Goal: Information Seeking & Learning: Learn about a topic

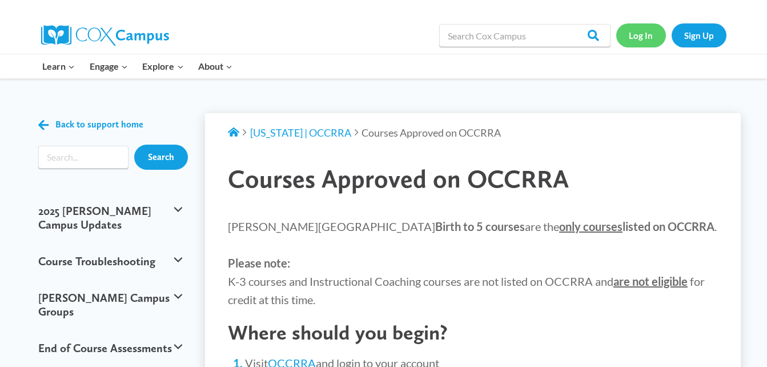
click at [642, 31] on link "Log In" at bounding box center [641, 34] width 50 height 23
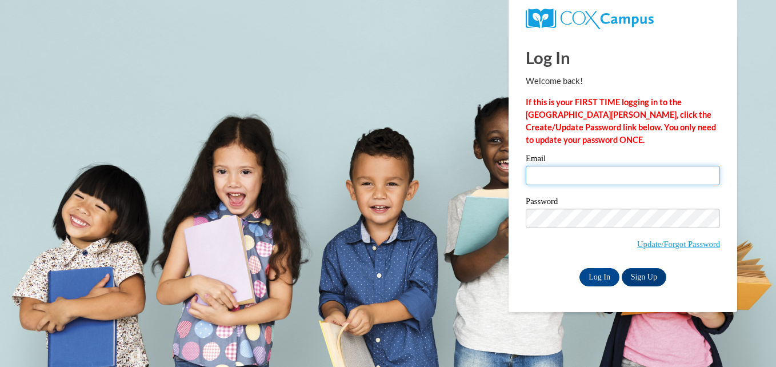
click at [576, 170] on input "Email" at bounding box center [623, 175] width 194 height 19
type input "[PERSON_NAME][EMAIL_ADDRESS][PERSON_NAME][DOMAIN_NAME]"
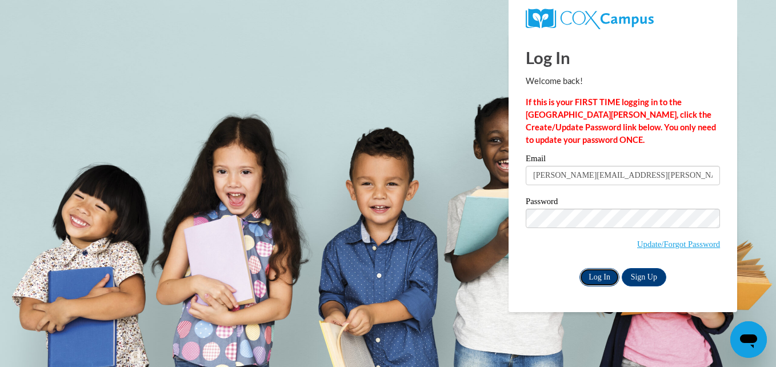
click at [604, 278] on input "Log In" at bounding box center [599, 277] width 40 height 18
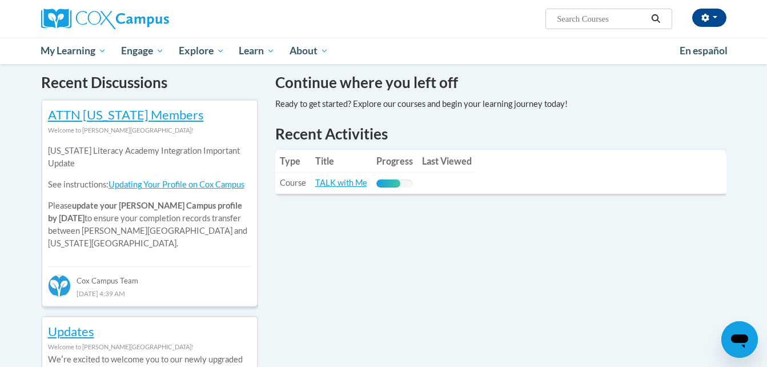
scroll to position [349, 0]
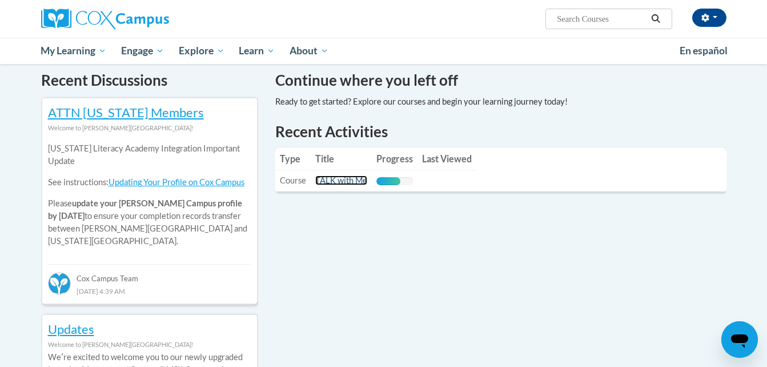
click at [342, 181] on link "TALK with Me" at bounding box center [341, 180] width 52 height 10
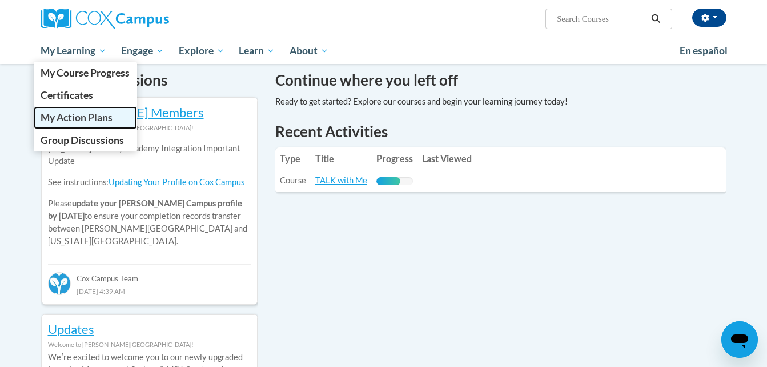
click at [76, 124] on link "My Action Plans" at bounding box center [86, 117] width 104 height 22
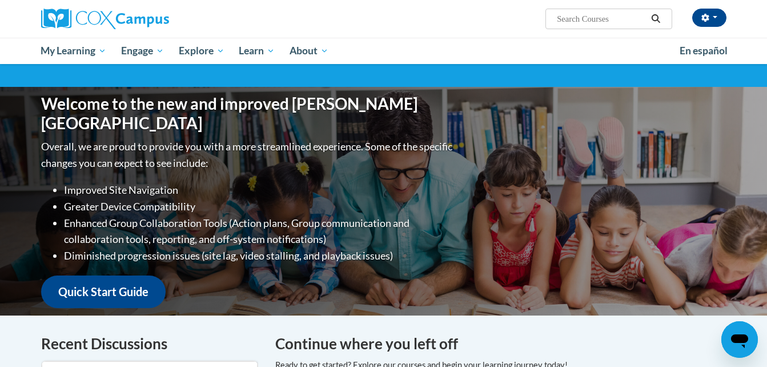
scroll to position [83, 0]
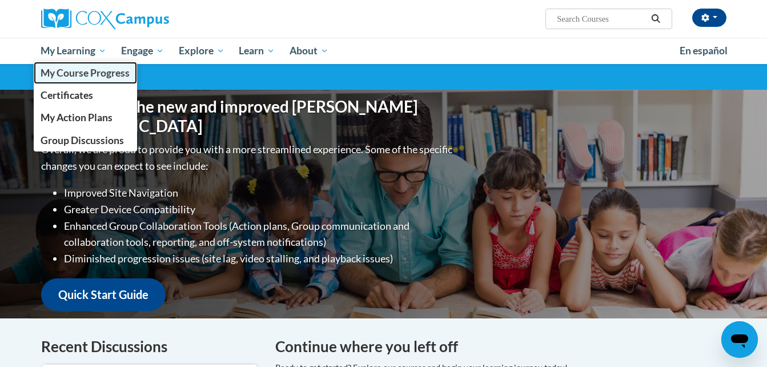
click at [73, 73] on span "My Course Progress" at bounding box center [85, 73] width 89 height 12
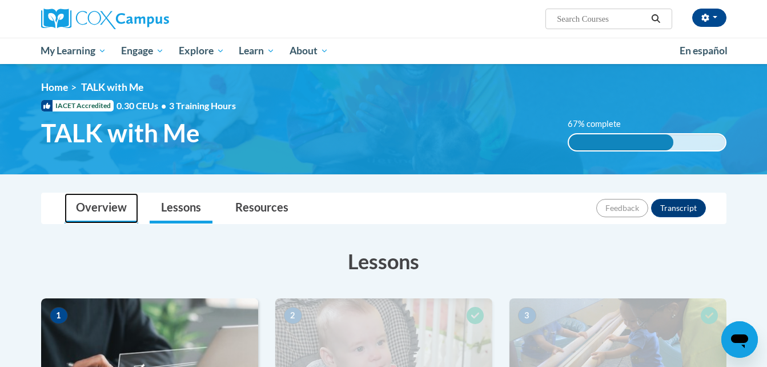
click at [105, 200] on link "Overview" at bounding box center [102, 208] width 74 height 30
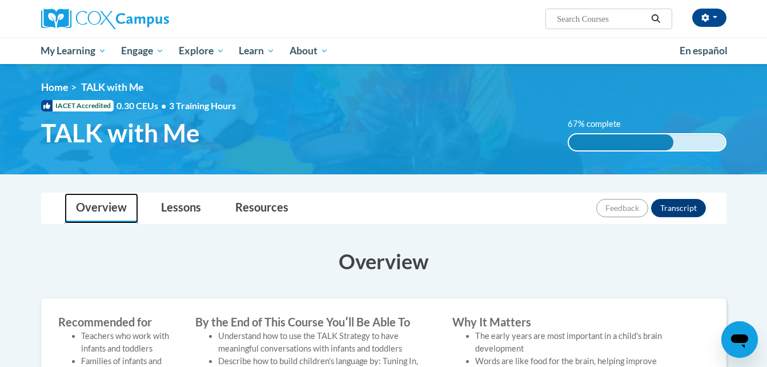
click at [105, 200] on link "Overview" at bounding box center [102, 208] width 74 height 30
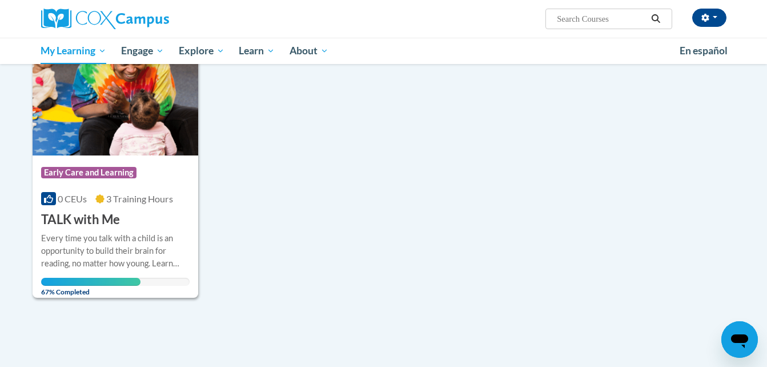
scroll to position [182, 0]
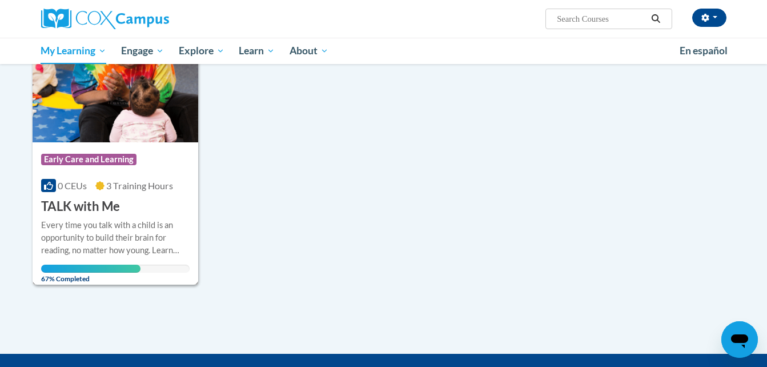
click at [85, 211] on h3 "TALK with Me" at bounding box center [80, 207] width 79 height 18
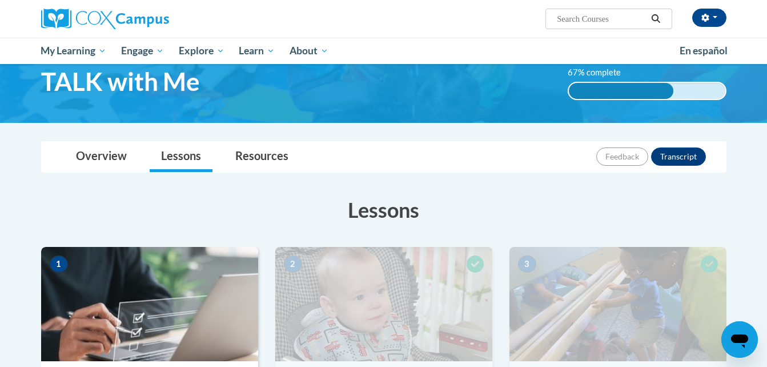
scroll to position [48, 0]
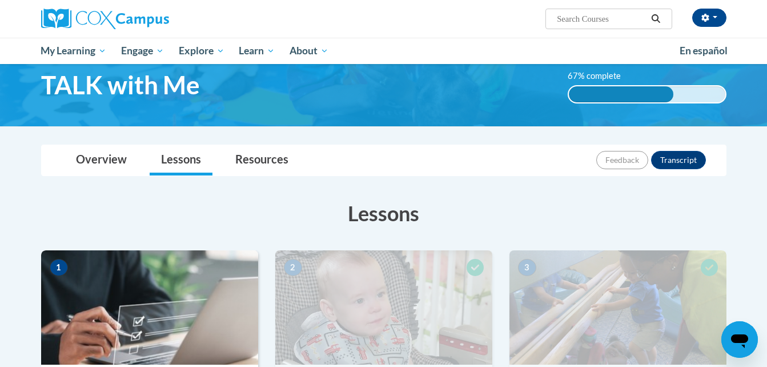
click at [699, 90] on div "67% complete 0.001%" at bounding box center [647, 94] width 159 height 18
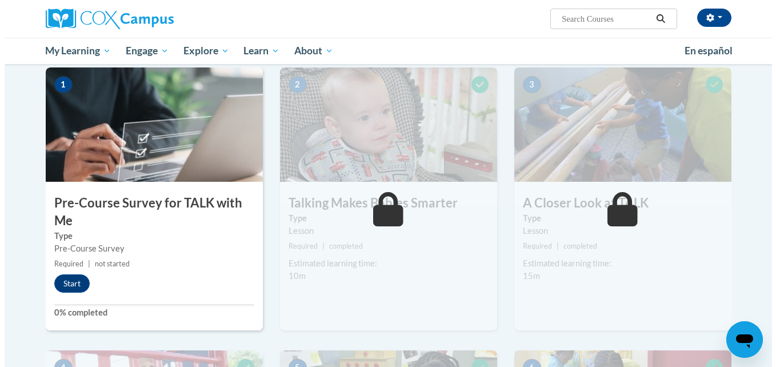
scroll to position [234, 0]
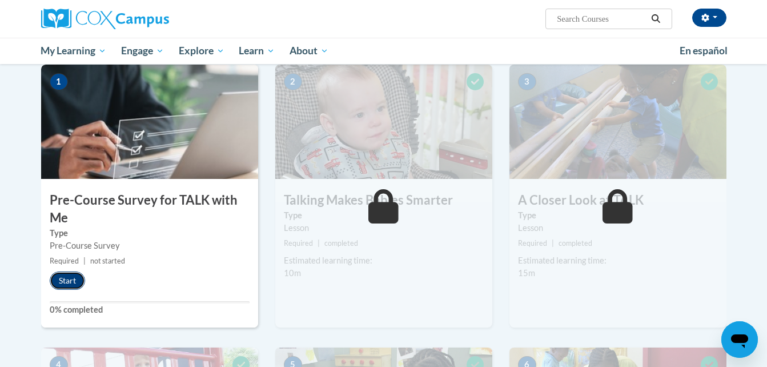
click at [66, 281] on button "Start" at bounding box center [67, 280] width 35 height 18
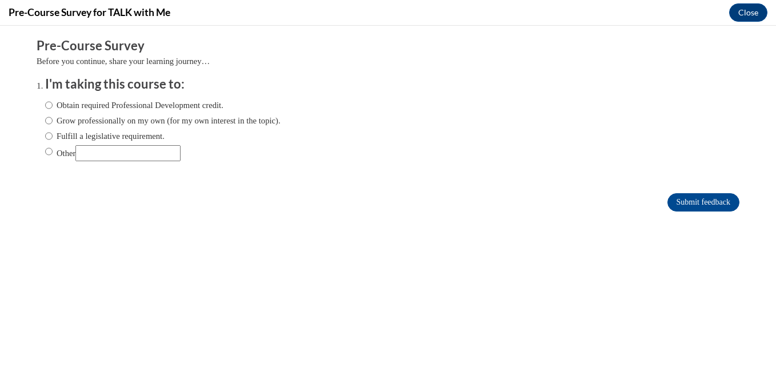
scroll to position [0, 0]
click at [45, 104] on input "Obtain required Professional Development credit." at bounding box center [48, 105] width 7 height 13
radio input "true"
click at [698, 206] on input "Submit feedback" at bounding box center [703, 202] width 72 height 18
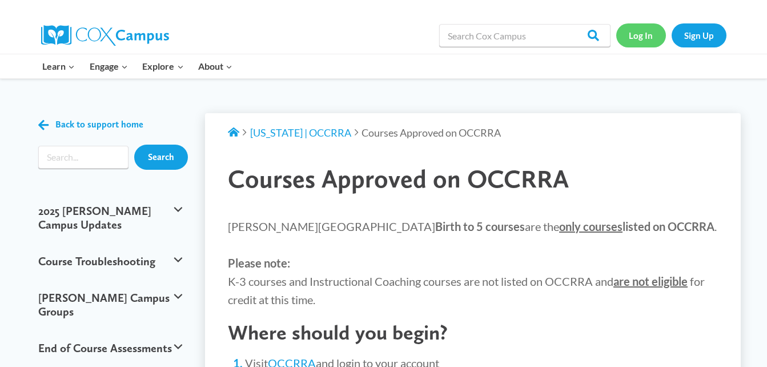
click at [650, 35] on link "Log In" at bounding box center [641, 34] width 50 height 23
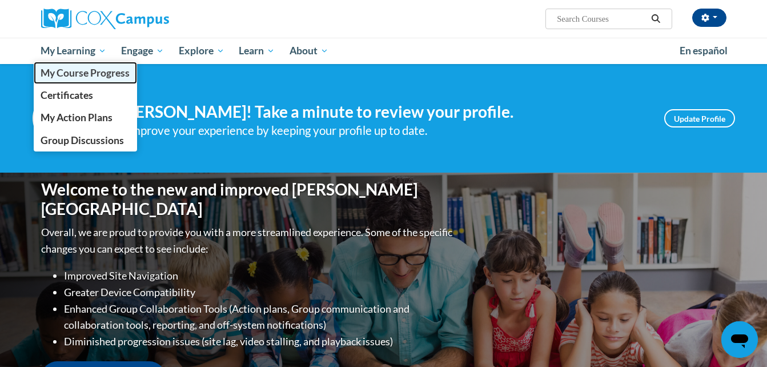
click at [76, 66] on link "My Course Progress" at bounding box center [86, 73] width 104 height 22
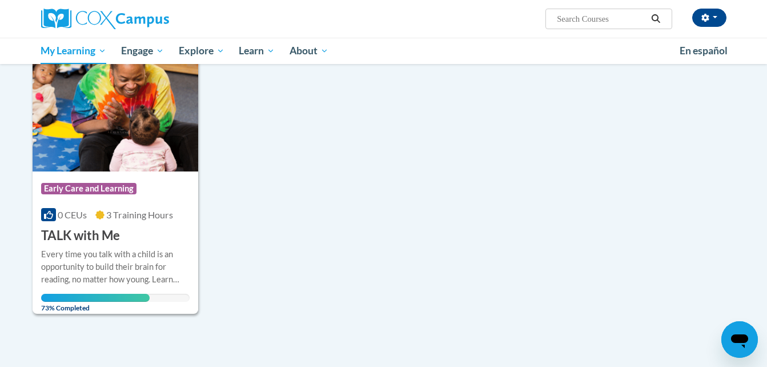
scroll to position [162, 0]
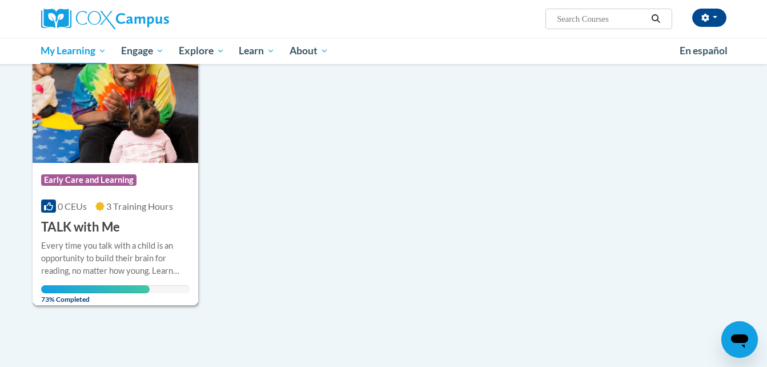
click at [111, 248] on div "Every time you talk with a child is an opportunity to build their brain for rea…" at bounding box center [115, 258] width 149 height 38
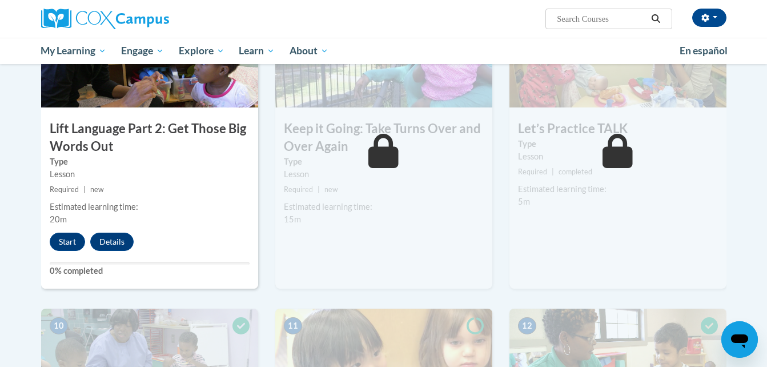
scroll to position [915, 0]
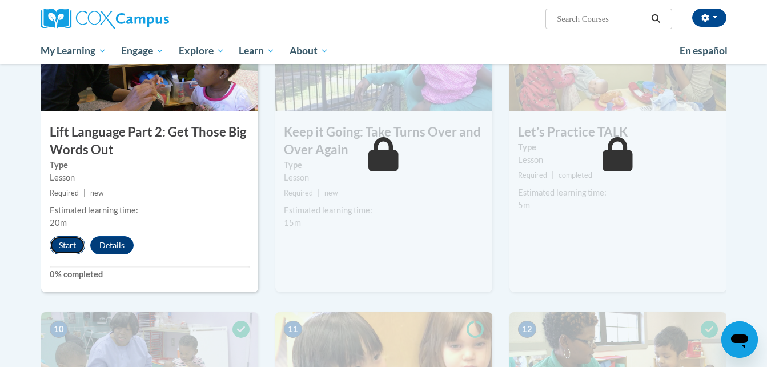
click at [70, 243] on button "Start" at bounding box center [67, 245] width 35 height 18
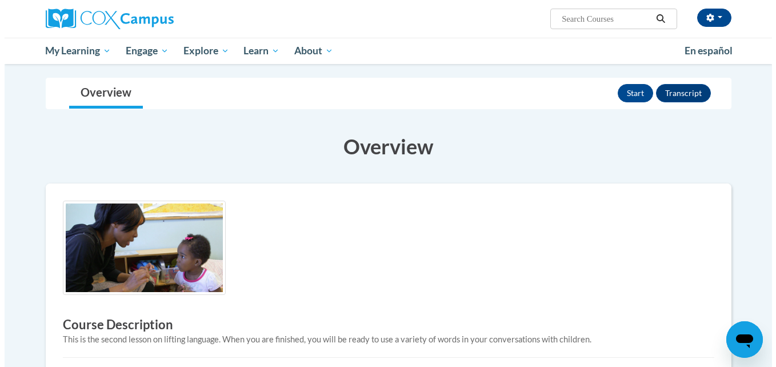
scroll to position [87, 0]
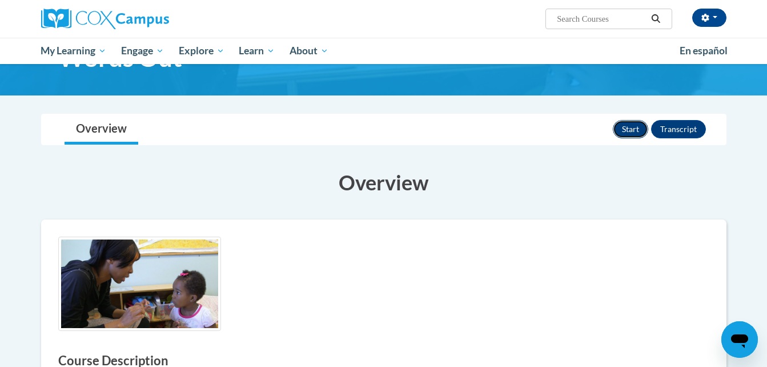
click at [630, 132] on button "Start" at bounding box center [630, 129] width 35 height 18
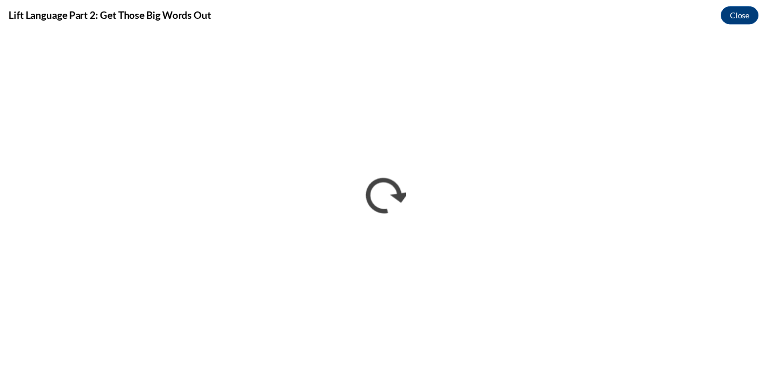
scroll to position [0, 0]
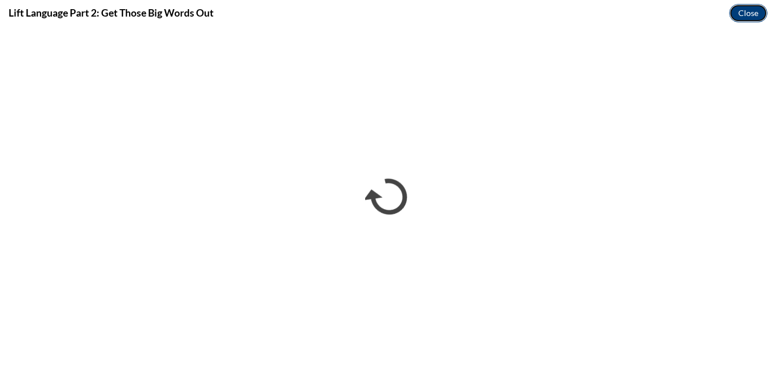
click at [758, 9] on button "Close" at bounding box center [748, 13] width 38 height 18
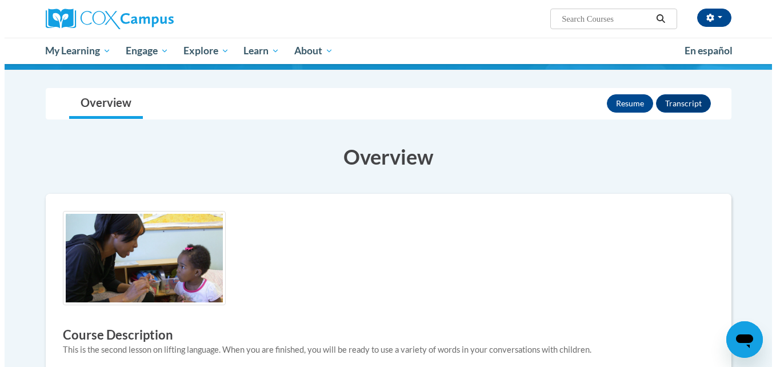
scroll to position [77, 0]
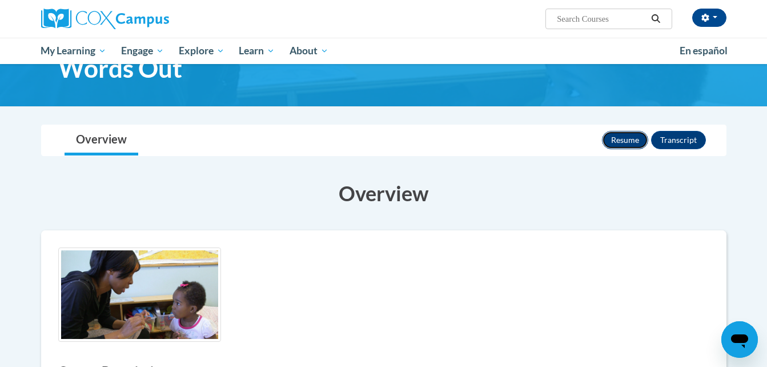
click at [613, 138] on button "Resume" at bounding box center [625, 140] width 46 height 18
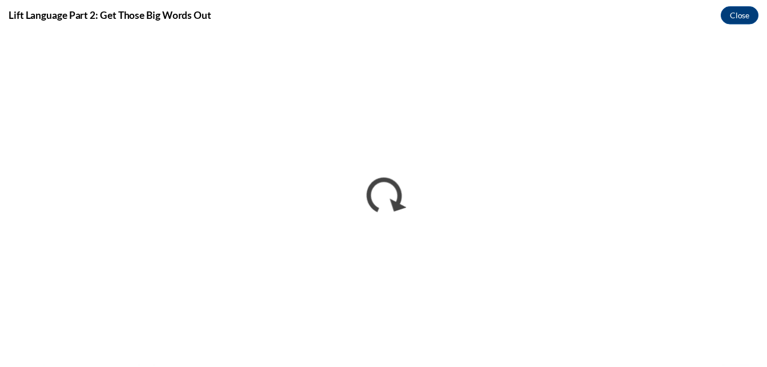
scroll to position [0, 0]
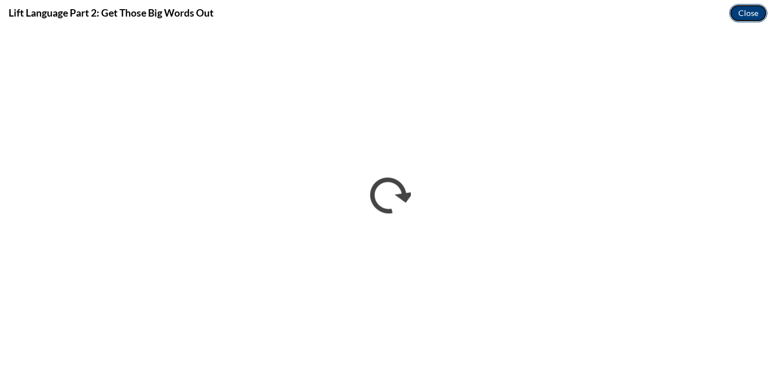
click at [745, 8] on button "Close" at bounding box center [748, 13] width 38 height 18
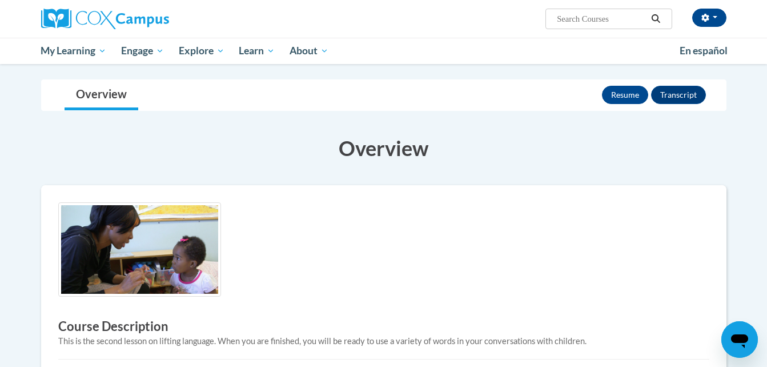
scroll to position [155, 0]
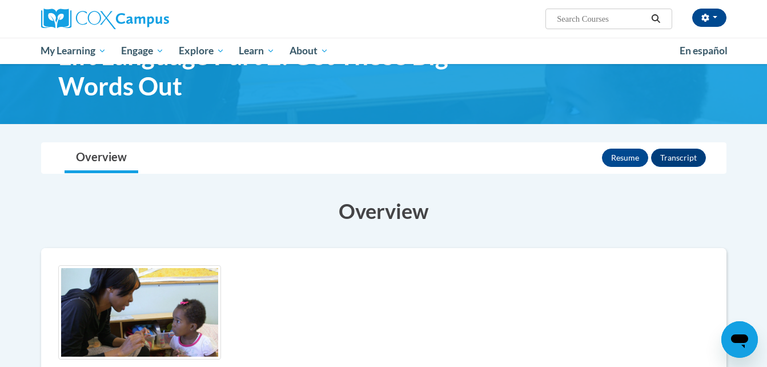
scroll to position [57, 0]
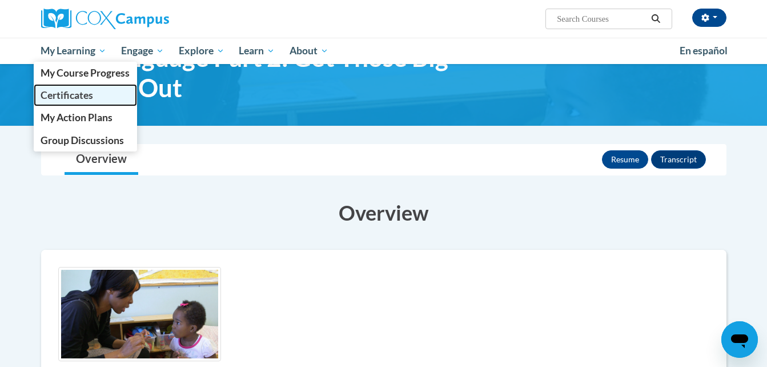
click at [69, 95] on span "Certificates" at bounding box center [67, 95] width 53 height 12
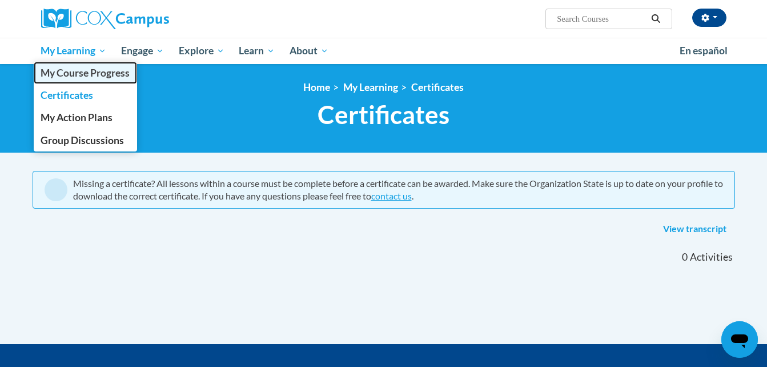
click at [79, 76] on span "My Course Progress" at bounding box center [85, 73] width 89 height 12
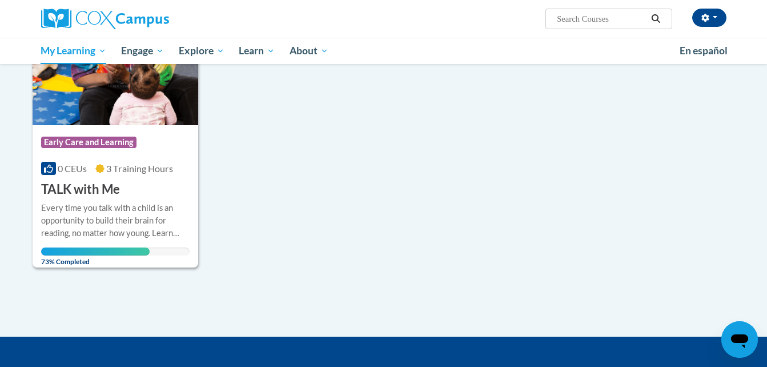
scroll to position [203, 0]
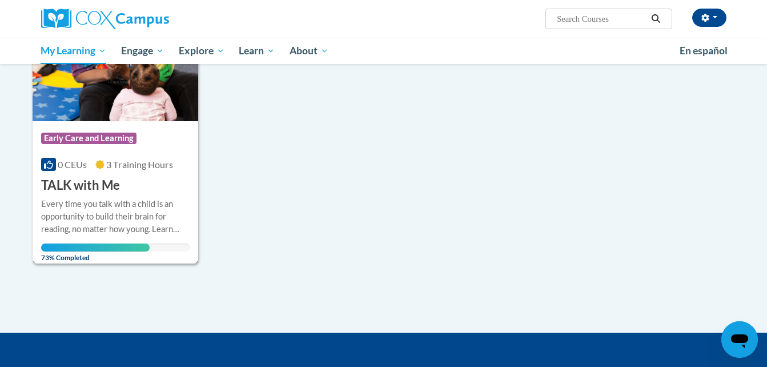
click at [121, 215] on div "Every time you talk with a child is an opportunity to build their brain for rea…" at bounding box center [115, 217] width 149 height 38
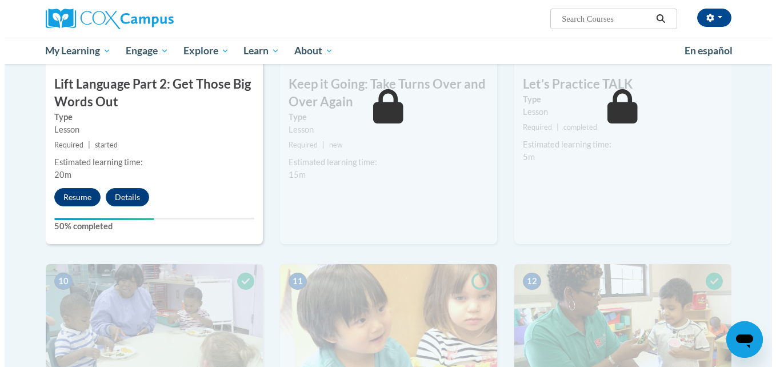
scroll to position [952, 0]
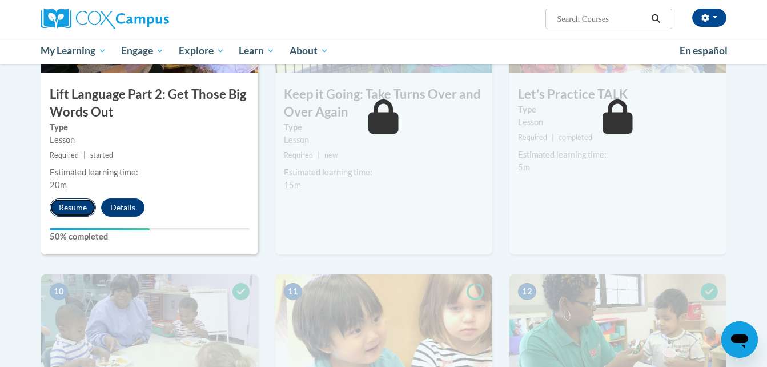
click at [62, 209] on button "Resume" at bounding box center [73, 207] width 46 height 18
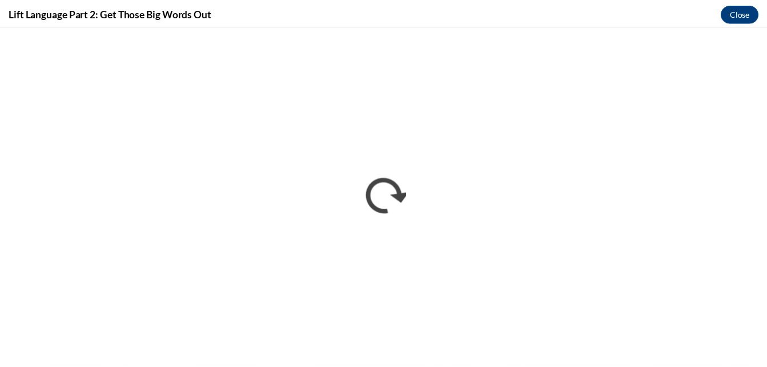
scroll to position [0, 0]
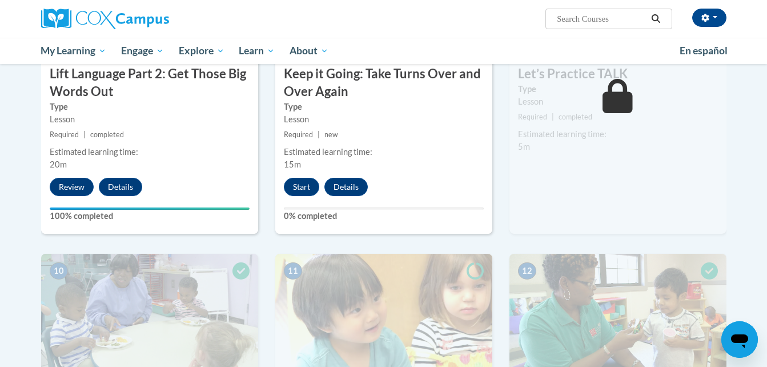
scroll to position [983, 0]
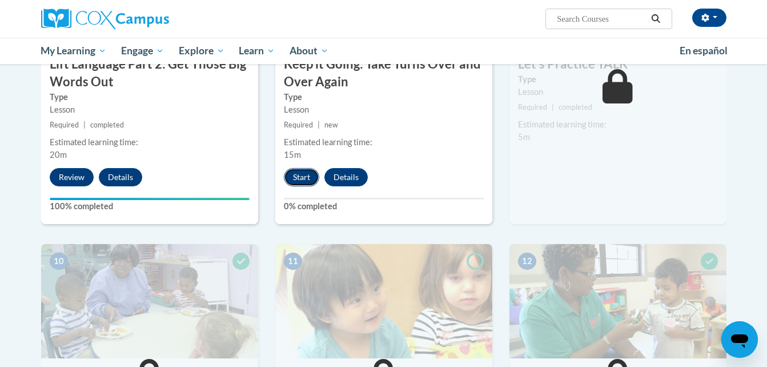
click at [299, 176] on button "Start" at bounding box center [301, 177] width 35 height 18
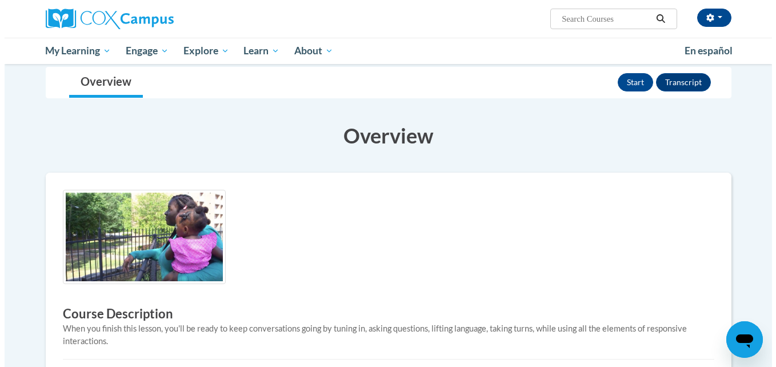
scroll to position [102, 0]
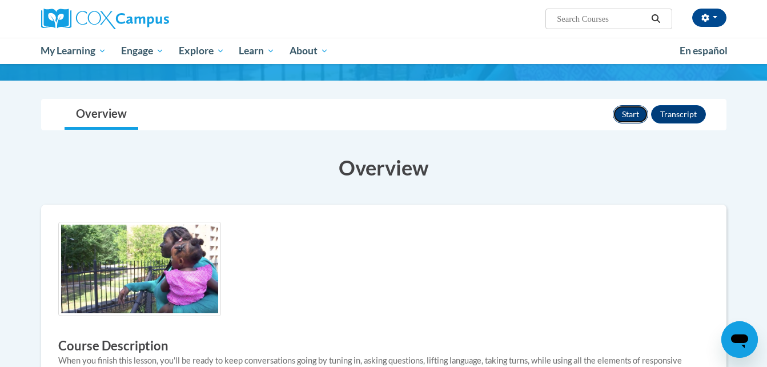
click at [631, 113] on button "Start" at bounding box center [630, 114] width 35 height 18
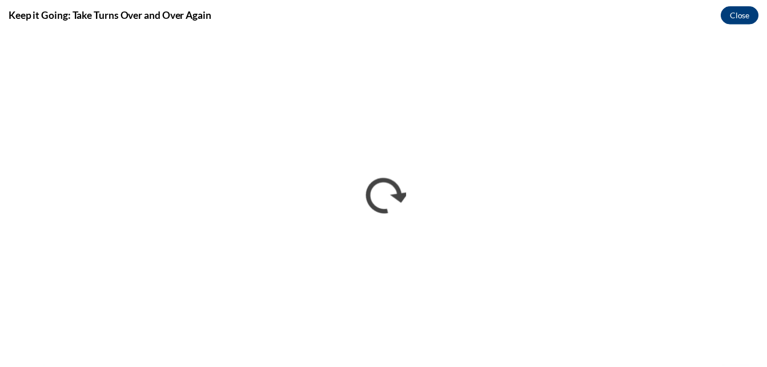
scroll to position [0, 0]
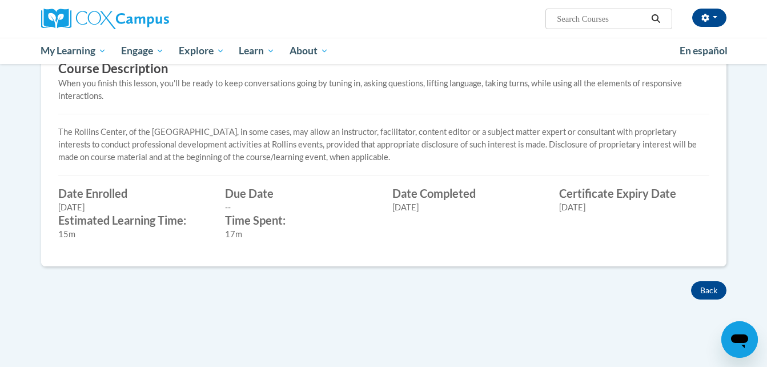
scroll to position [384, 0]
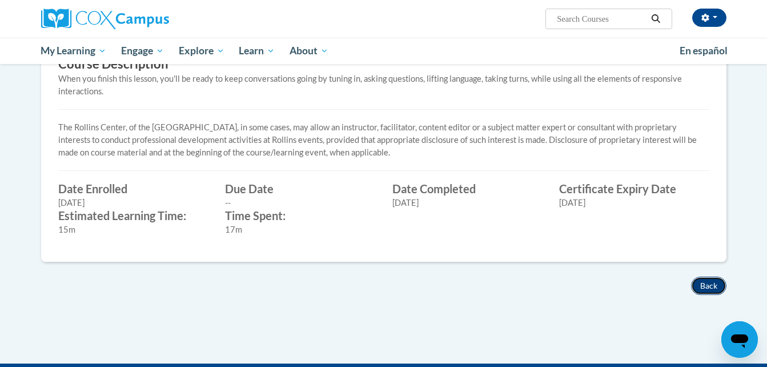
click at [709, 291] on button "Back" at bounding box center [708, 286] width 35 height 18
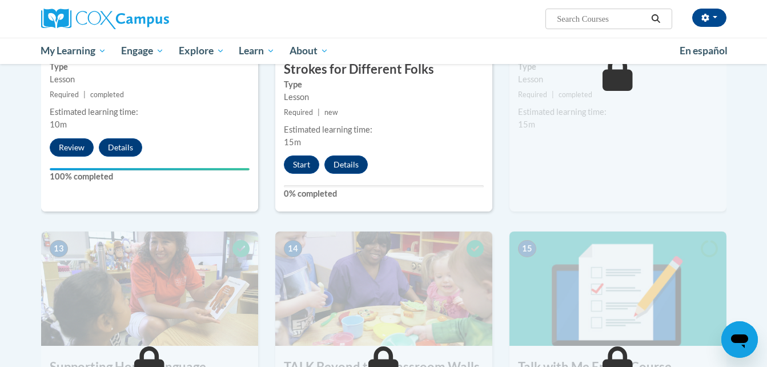
scroll to position [1300, 0]
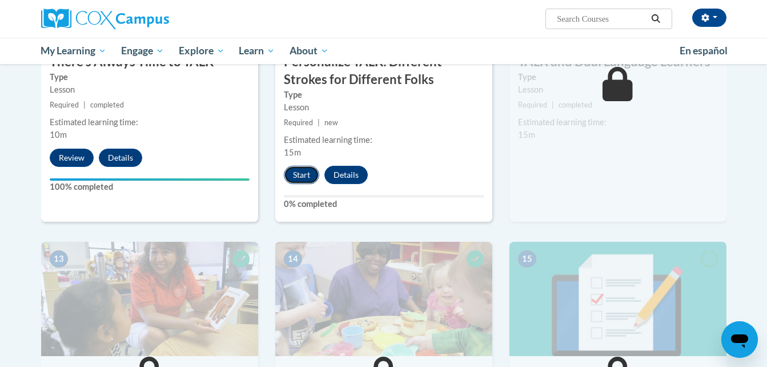
click at [303, 175] on button "Start" at bounding box center [301, 175] width 35 height 18
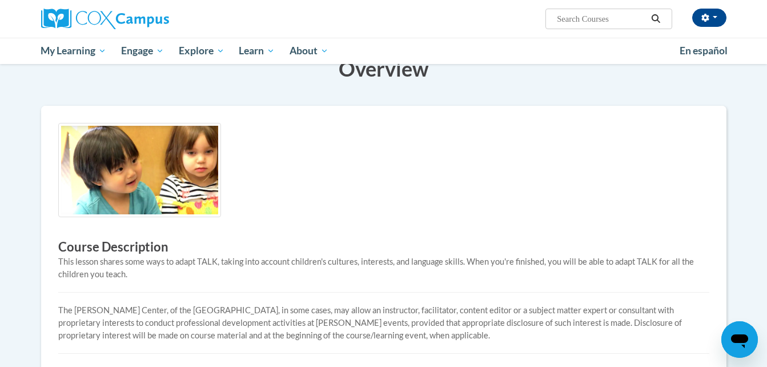
scroll to position [197, 0]
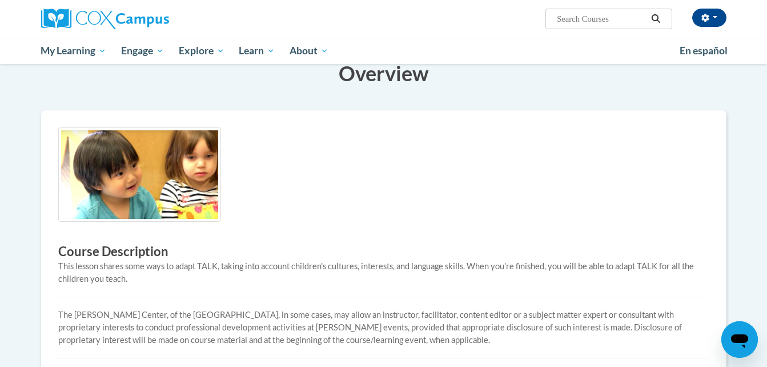
click at [132, 182] on img at bounding box center [139, 174] width 163 height 94
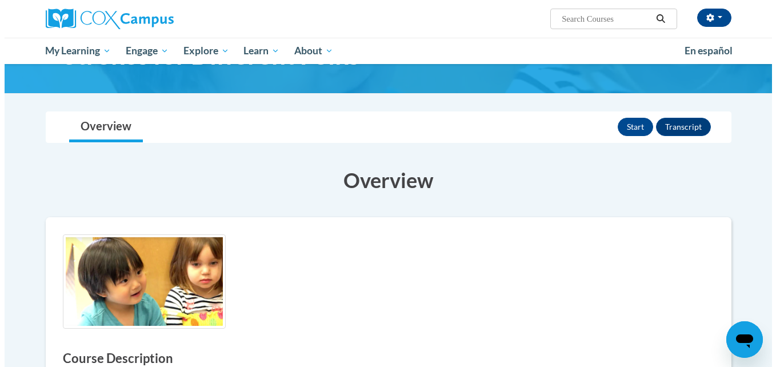
scroll to position [75, 0]
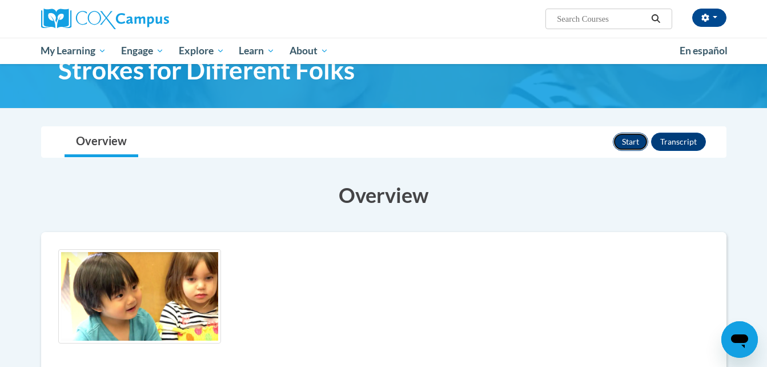
click at [629, 138] on button "Start" at bounding box center [630, 142] width 35 height 18
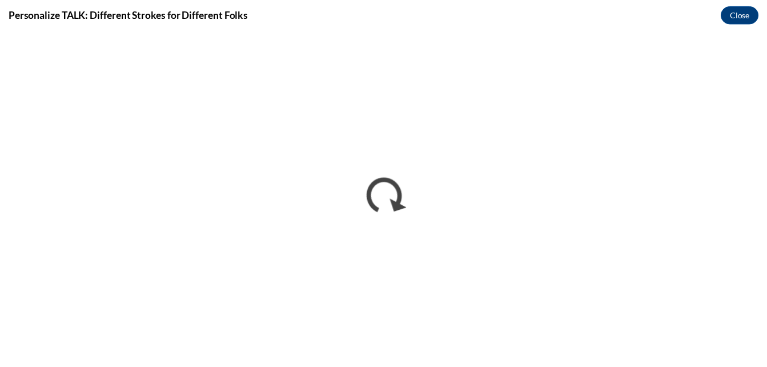
scroll to position [0, 0]
